Goal: Task Accomplishment & Management: Manage account settings

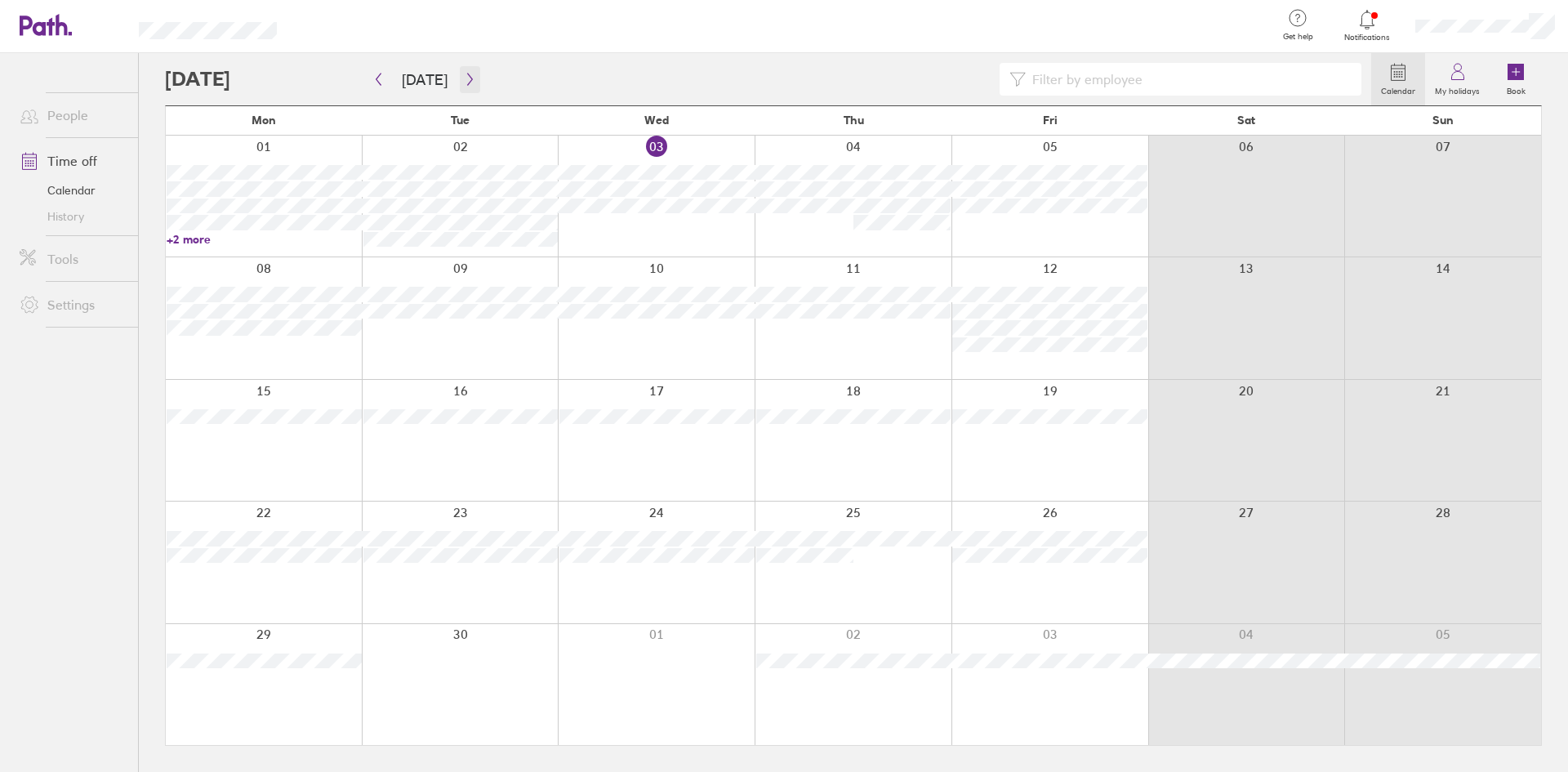
click at [469, 75] on icon "button" at bounding box center [470, 79] width 12 height 13
click at [375, 77] on icon "button" at bounding box center [379, 79] width 12 height 13
click at [381, 82] on icon "button" at bounding box center [379, 79] width 12 height 13
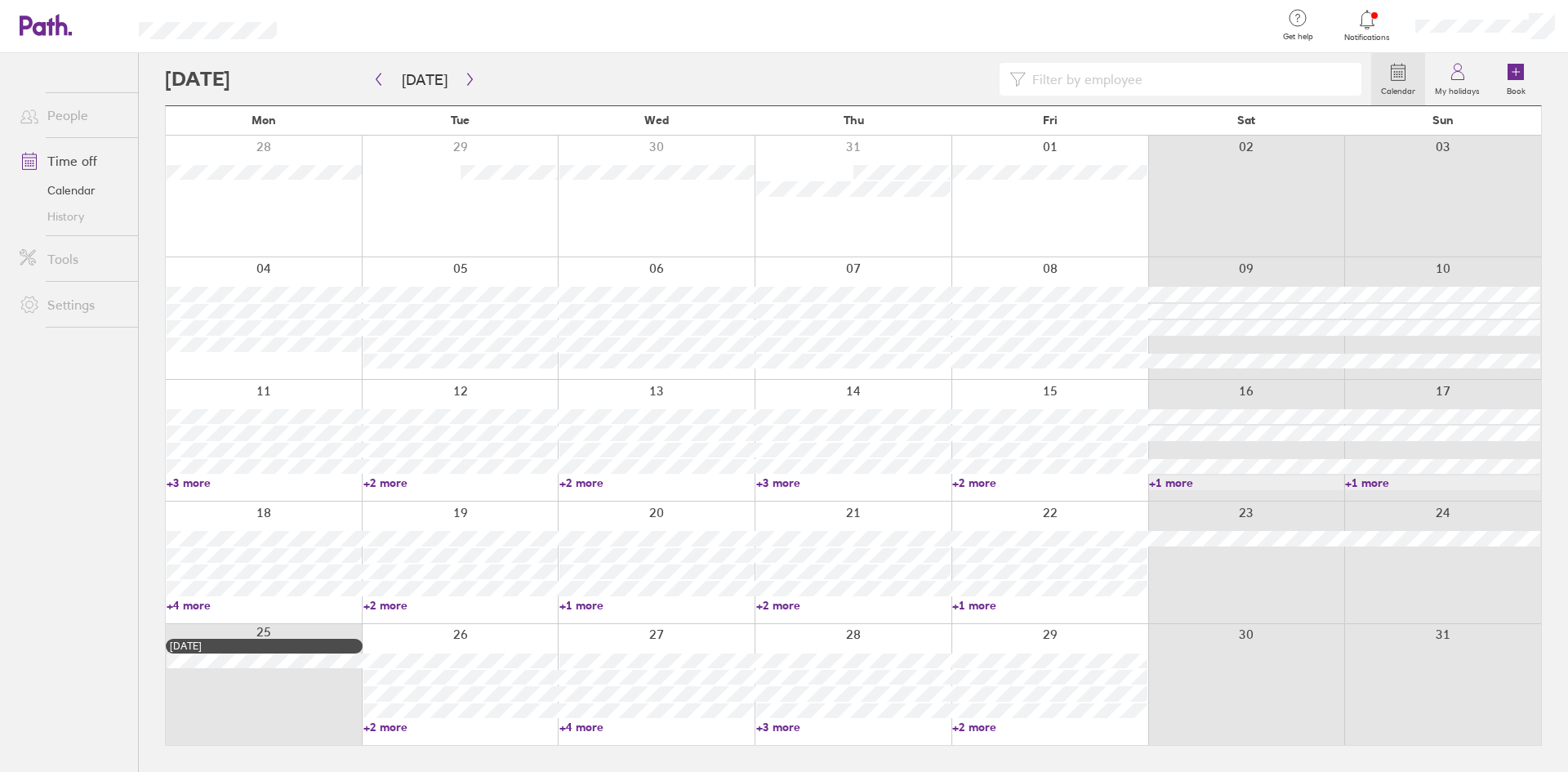
click at [175, 488] on link "+3 more" at bounding box center [264, 483] width 195 height 15
click at [883, 507] on div at bounding box center [853, 561] width 197 height 120
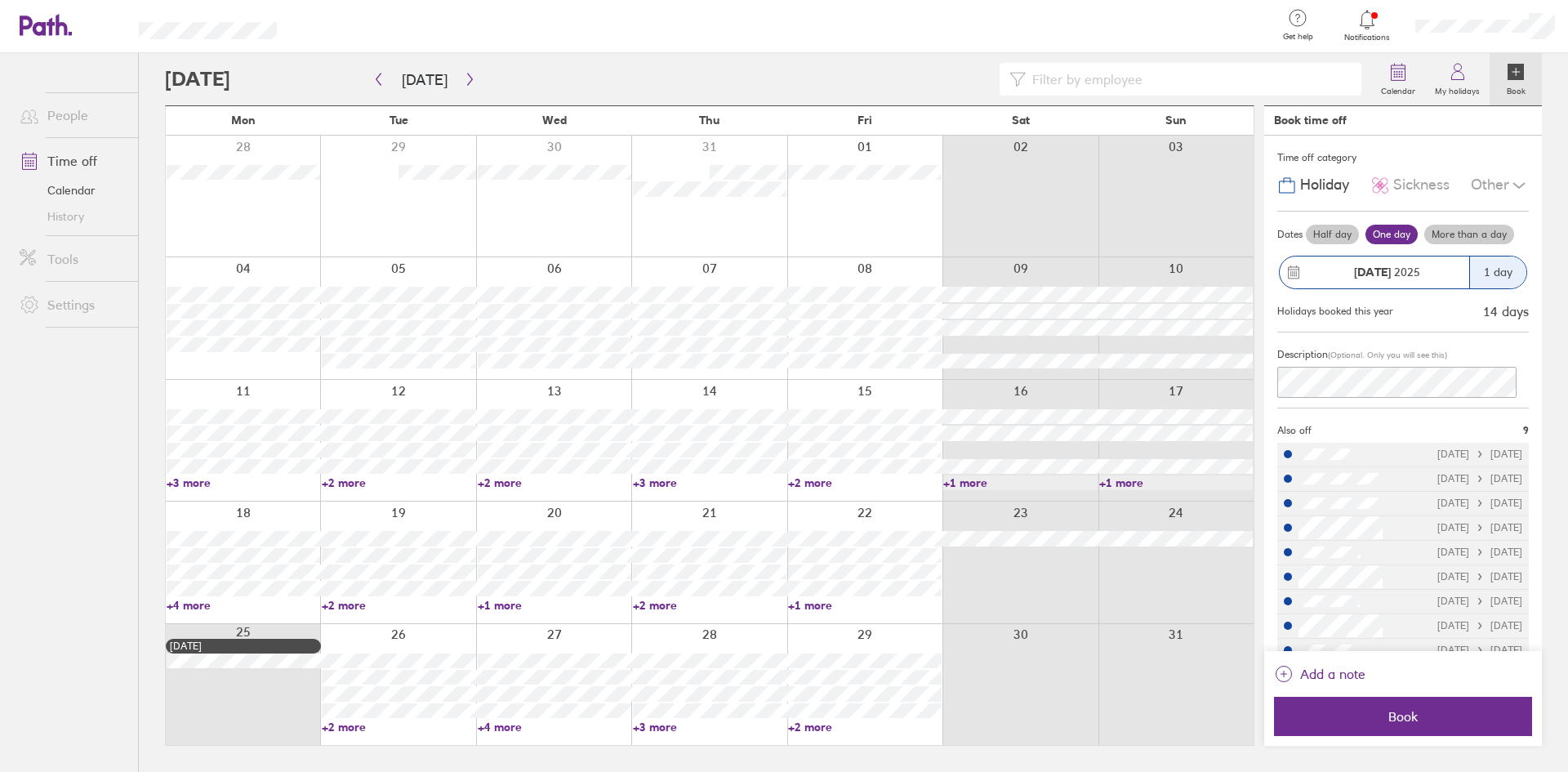
click at [477, 75] on div at bounding box center [769, 79] width 1207 height 33
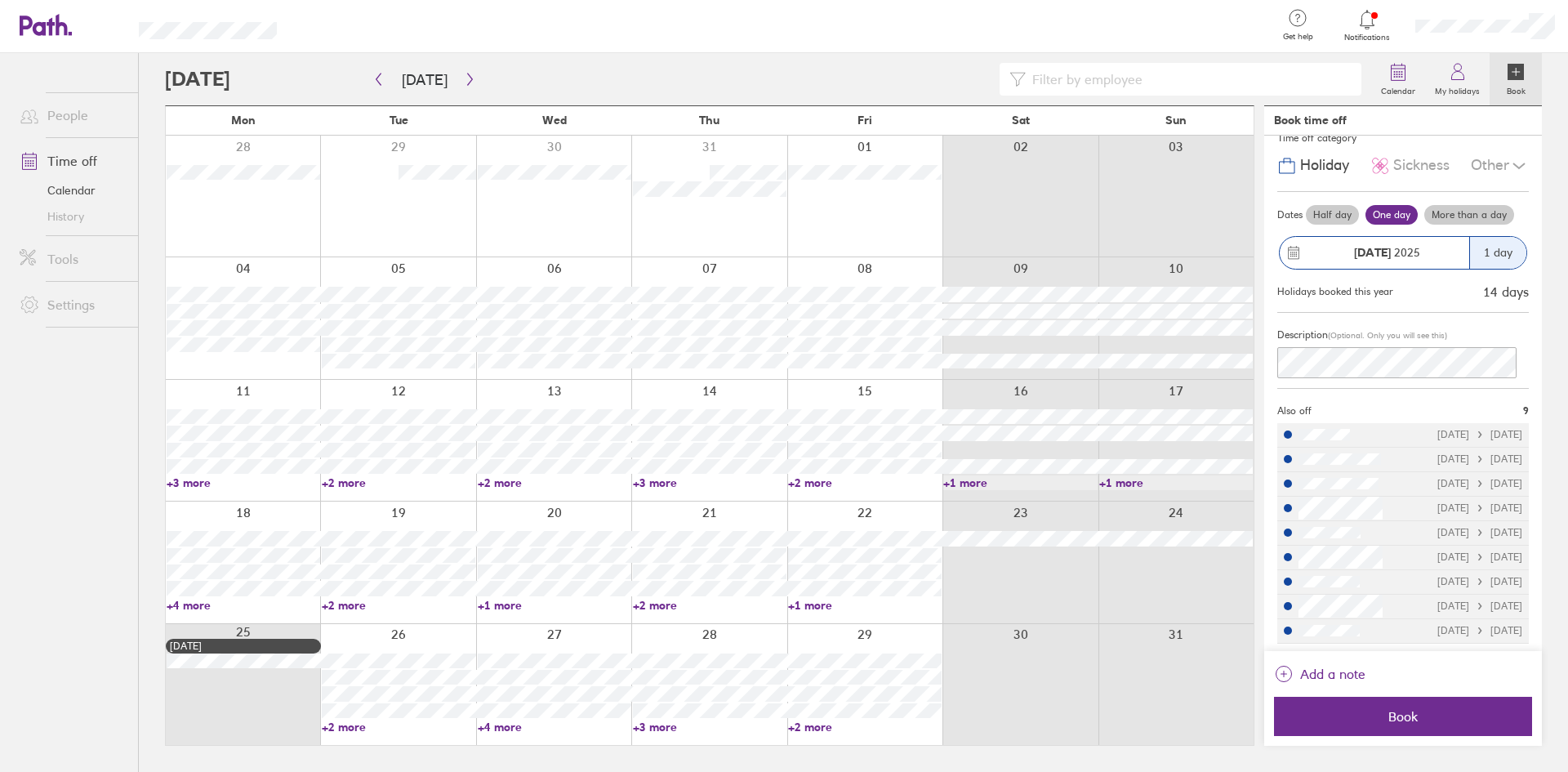
scroll to position [22, 0]
click at [464, 77] on icon "button" at bounding box center [470, 79] width 12 height 13
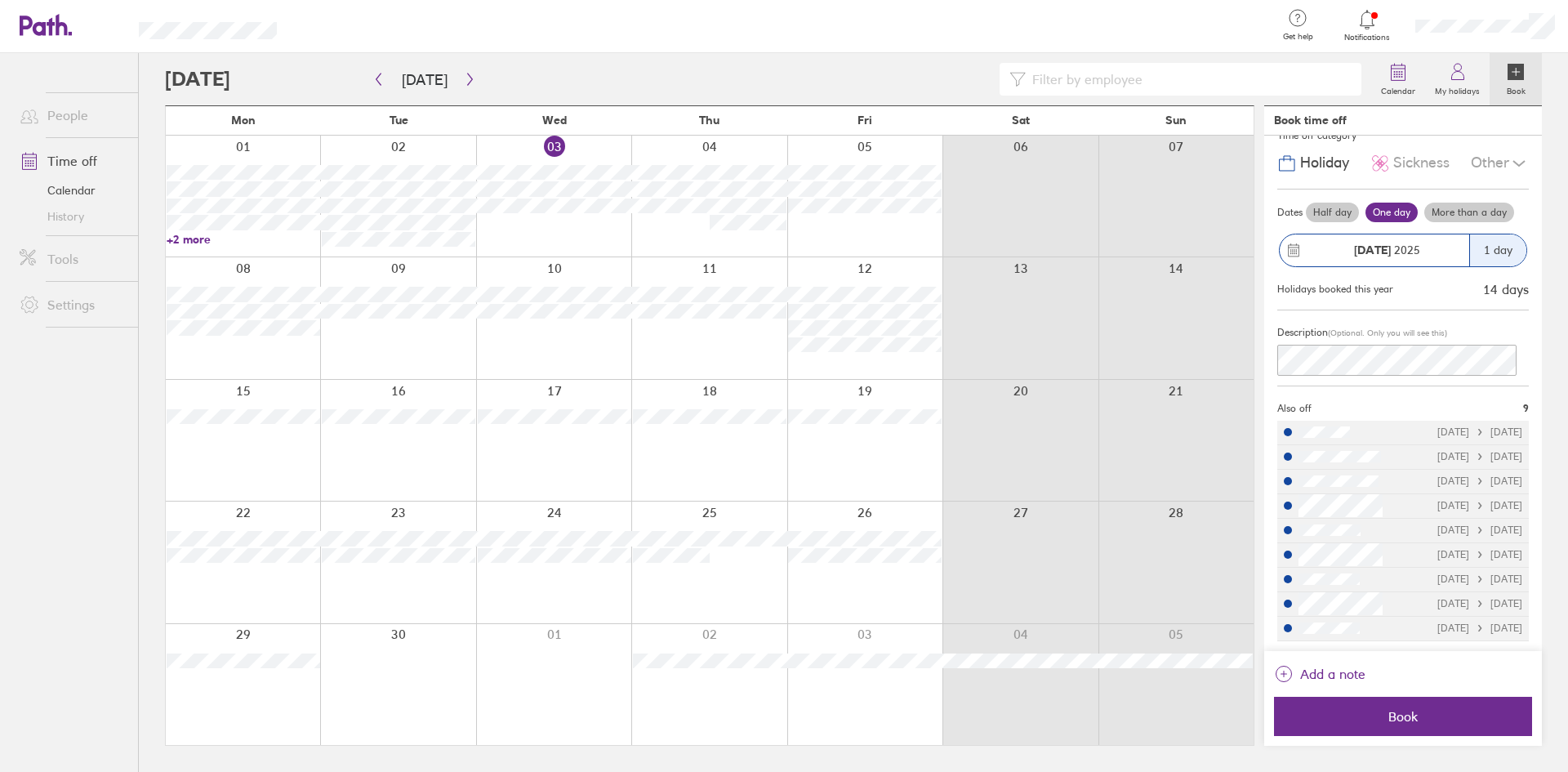
click at [73, 222] on link "History" at bounding box center [72, 216] width 132 height 26
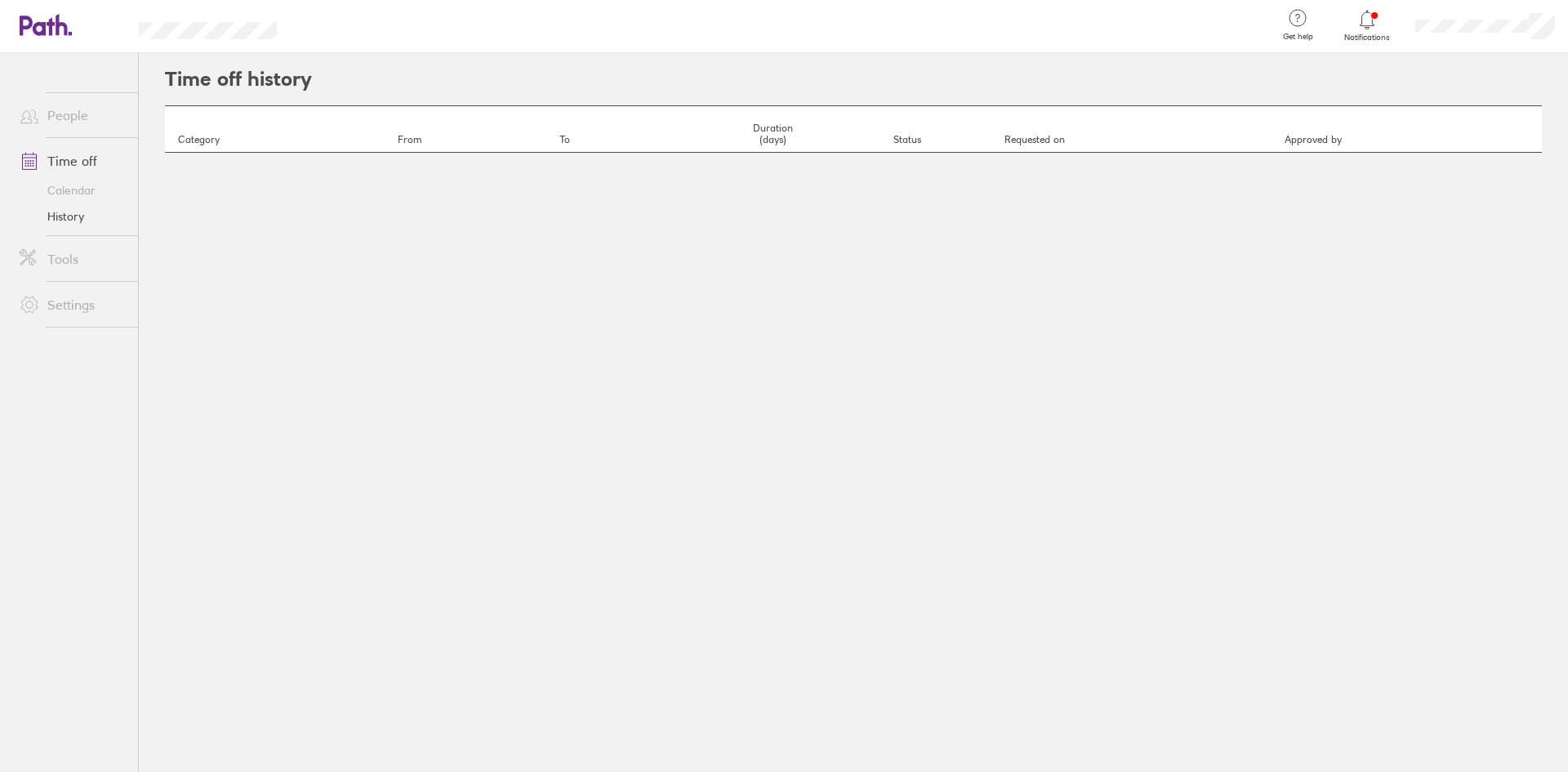
click at [62, 263] on link "Tools" at bounding box center [72, 259] width 132 height 33
